Goal: Navigation & Orientation: Find specific page/section

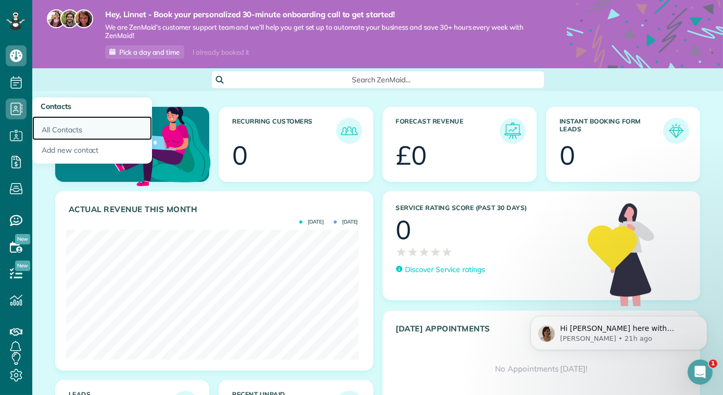
click at [47, 126] on link "All Contacts" at bounding box center [92, 128] width 120 height 24
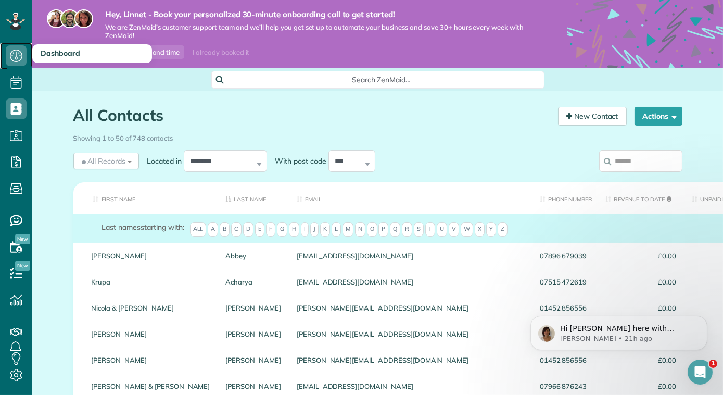
click at [15, 62] on icon at bounding box center [16, 55] width 21 height 21
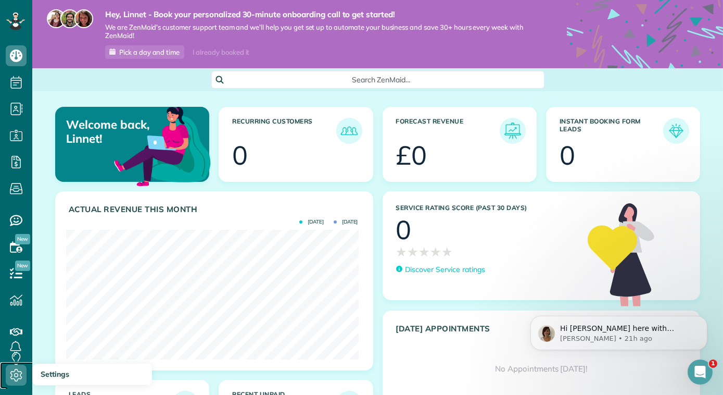
click at [19, 378] on use at bounding box center [16, 375] width 12 height 12
